Goal: Task Accomplishment & Management: Manage account settings

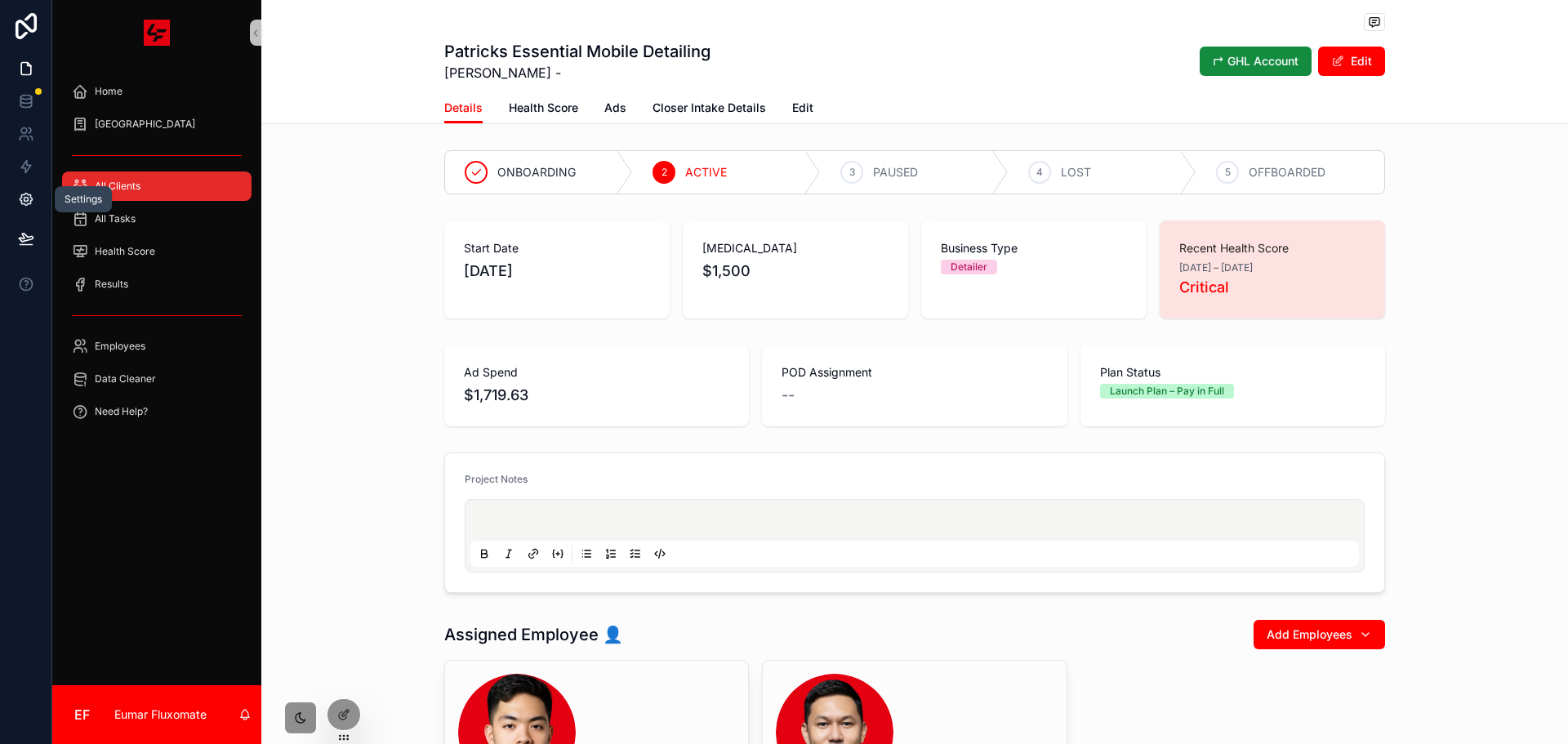
click at [29, 203] on icon at bounding box center [26, 200] width 13 height 13
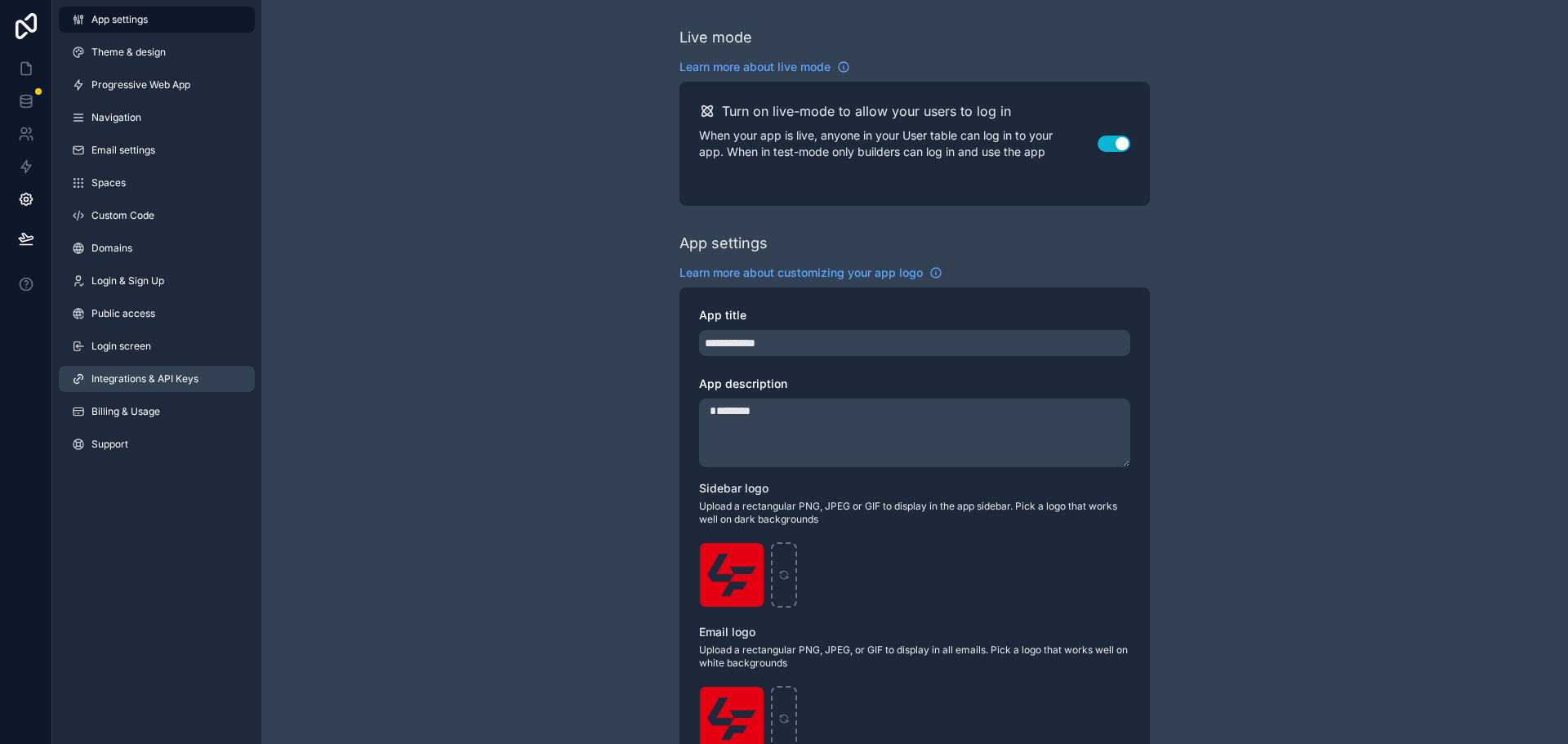
click at [159, 381] on span "Integrations & API Keys" at bounding box center [144, 378] width 107 height 13
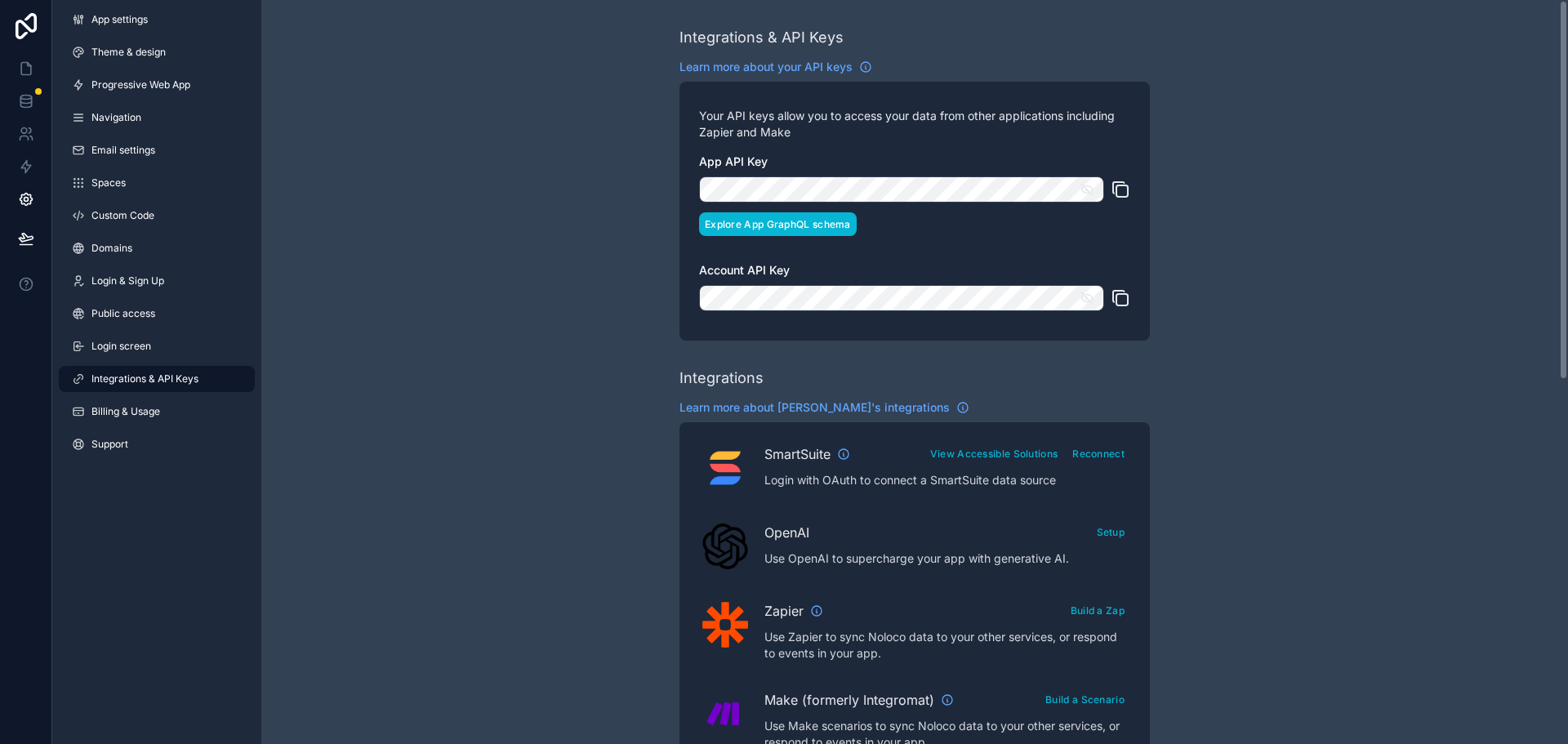
click at [795, 224] on button "Explore App GraphQL schema" at bounding box center [778, 224] width 158 height 23
click at [25, 102] on icon at bounding box center [26, 101] width 16 height 16
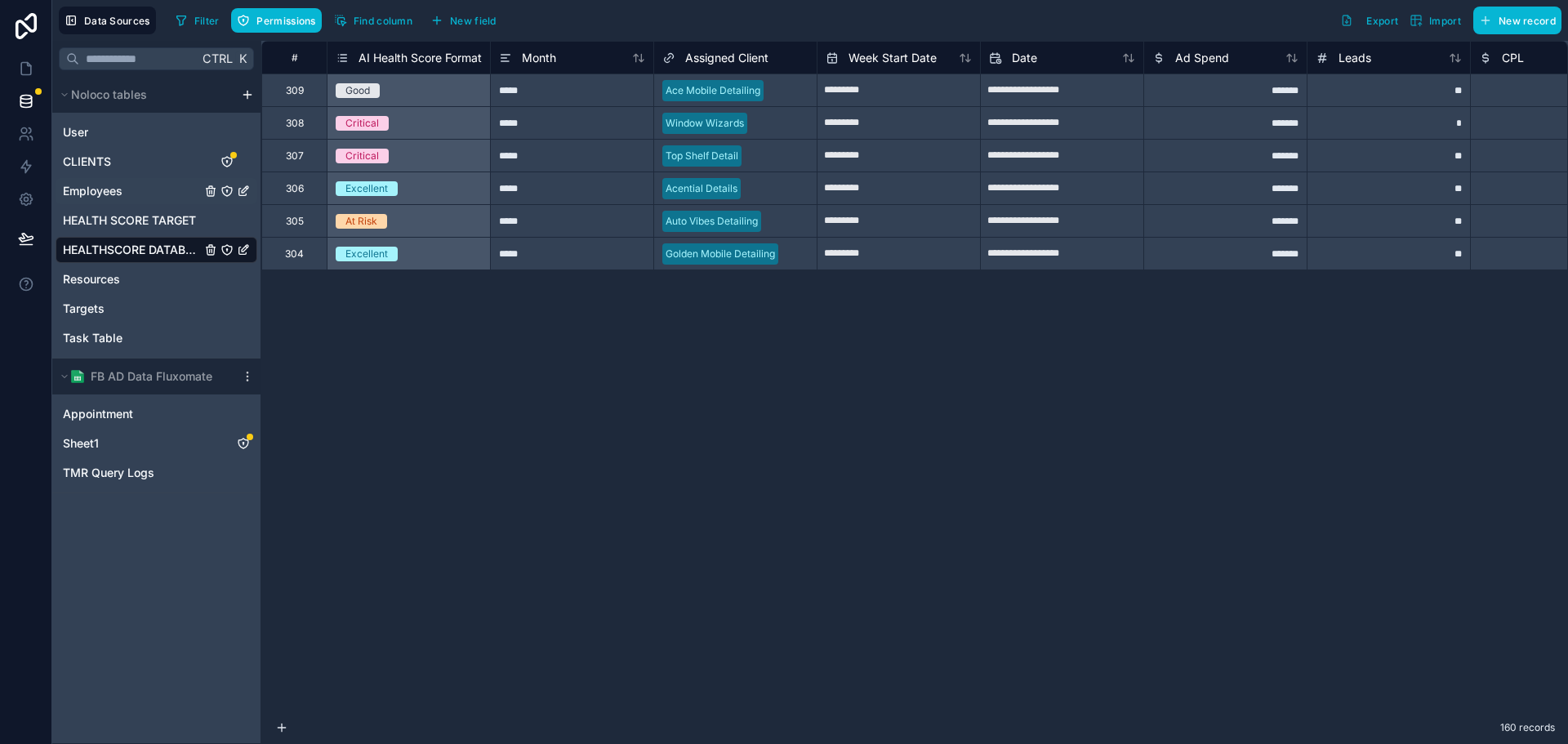
click at [121, 188] on span "Employees" at bounding box center [92, 191] width 60 height 16
